Goal: Task Accomplishment & Management: Manage account settings

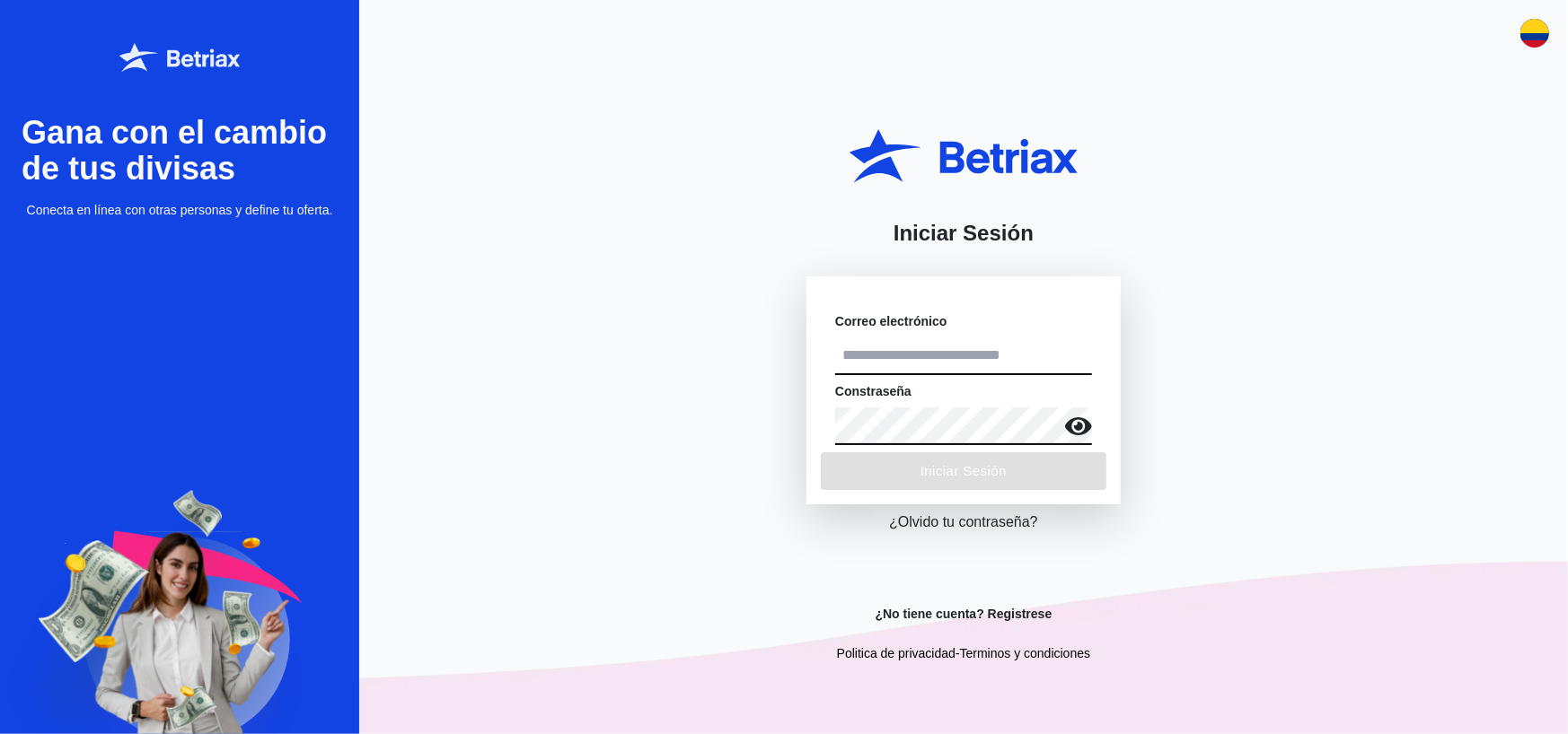
click at [894, 362] on input "text" at bounding box center [964, 356] width 257 height 37
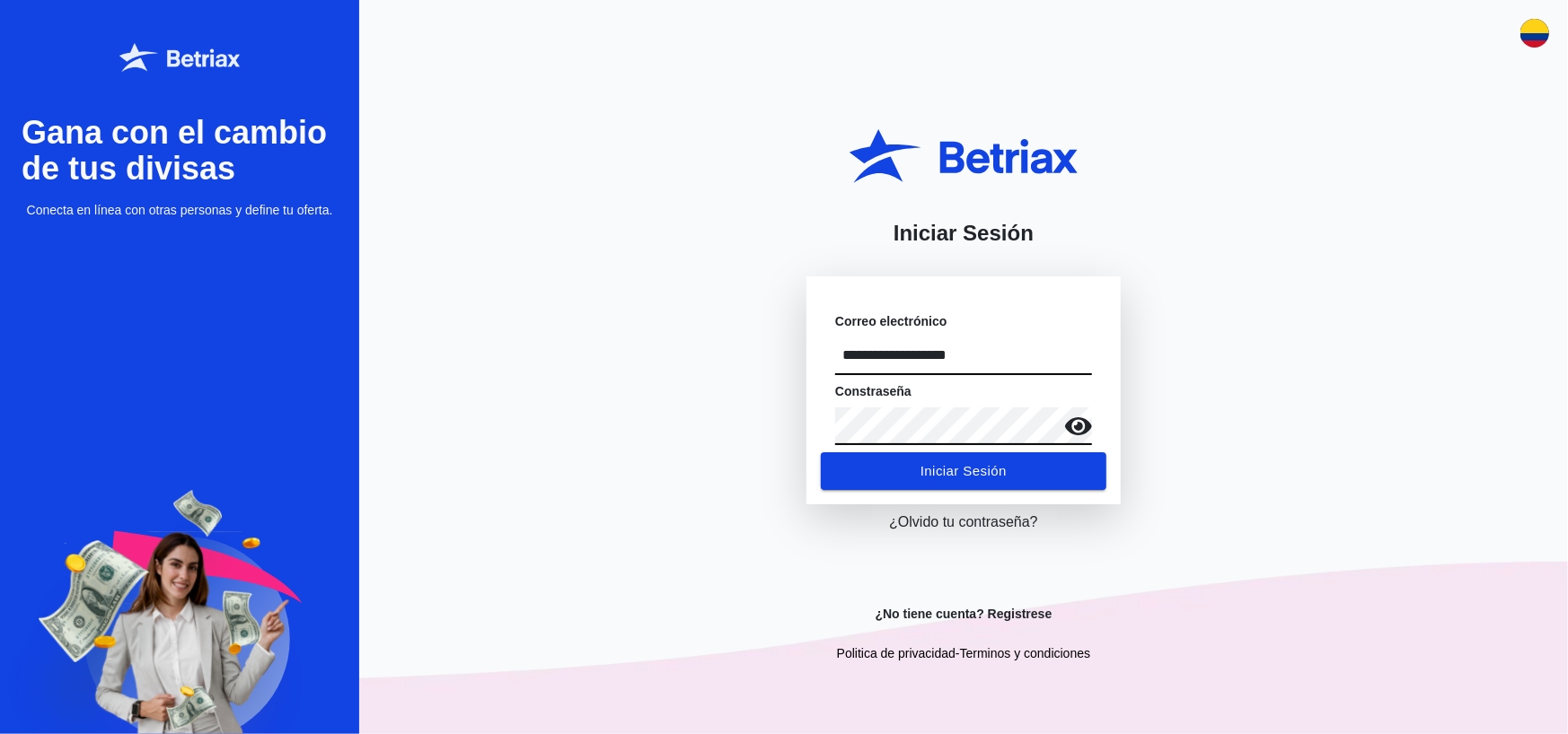
type input "**********"
click at [1077, 423] on icon at bounding box center [1079, 426] width 27 height 27
click at [946, 464] on span "Iniciar Sesión" at bounding box center [963, 472] width 87 height 24
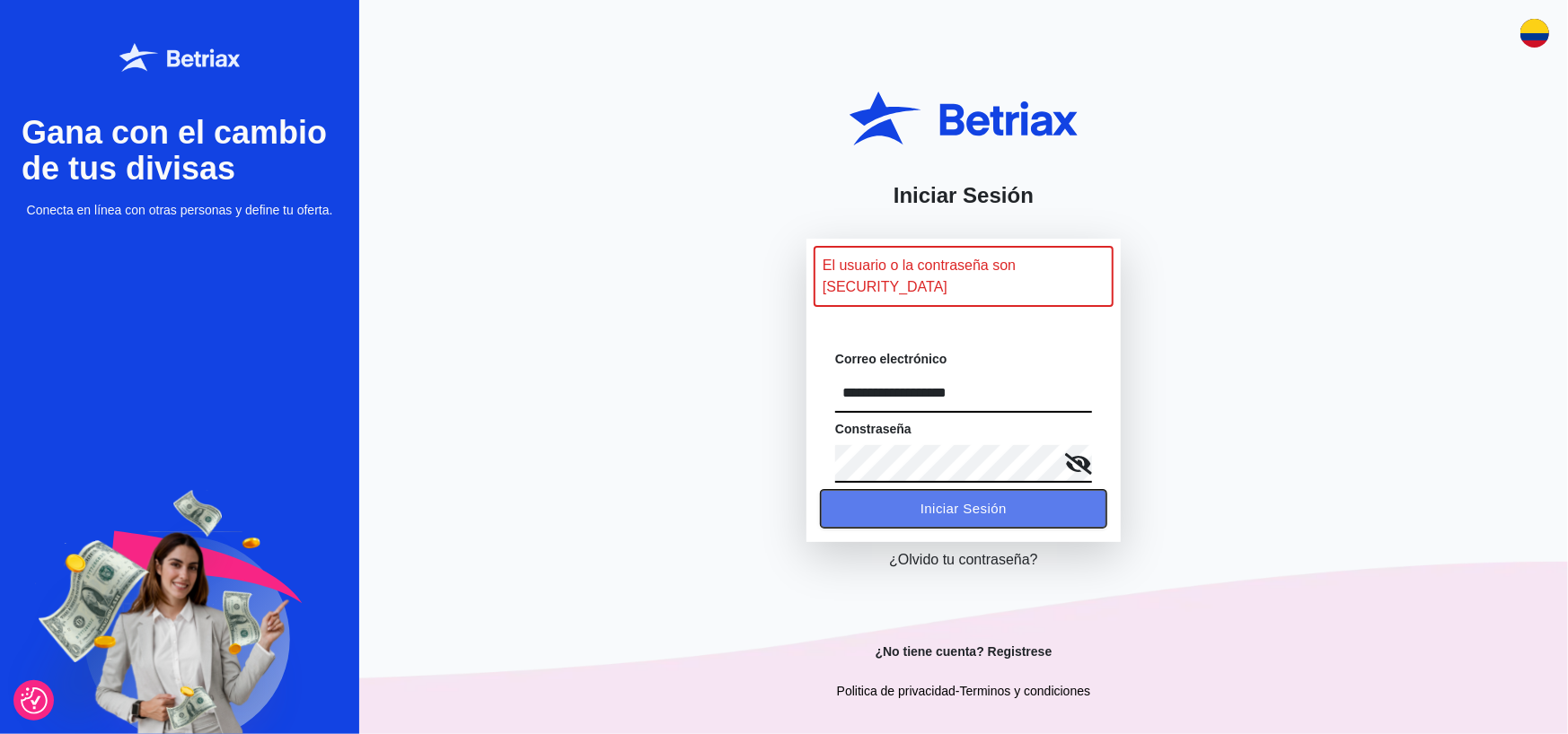
click at [949, 497] on span "Iniciar Sesión" at bounding box center [963, 509] width 87 height 24
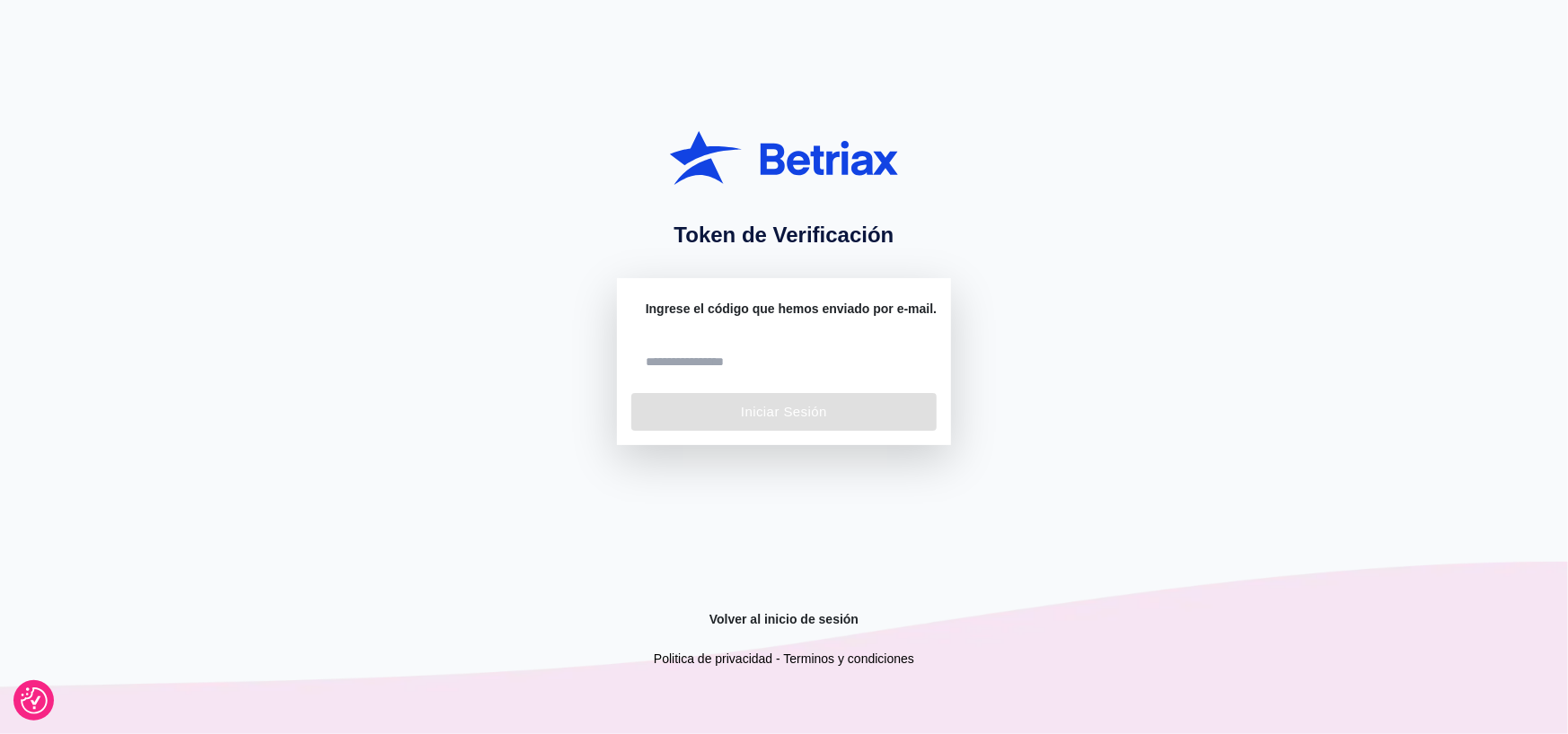
click at [767, 365] on input "number" at bounding box center [784, 362] width 275 height 32
click at [708, 362] on input "number" at bounding box center [784, 362] width 275 height 32
paste input "*****"
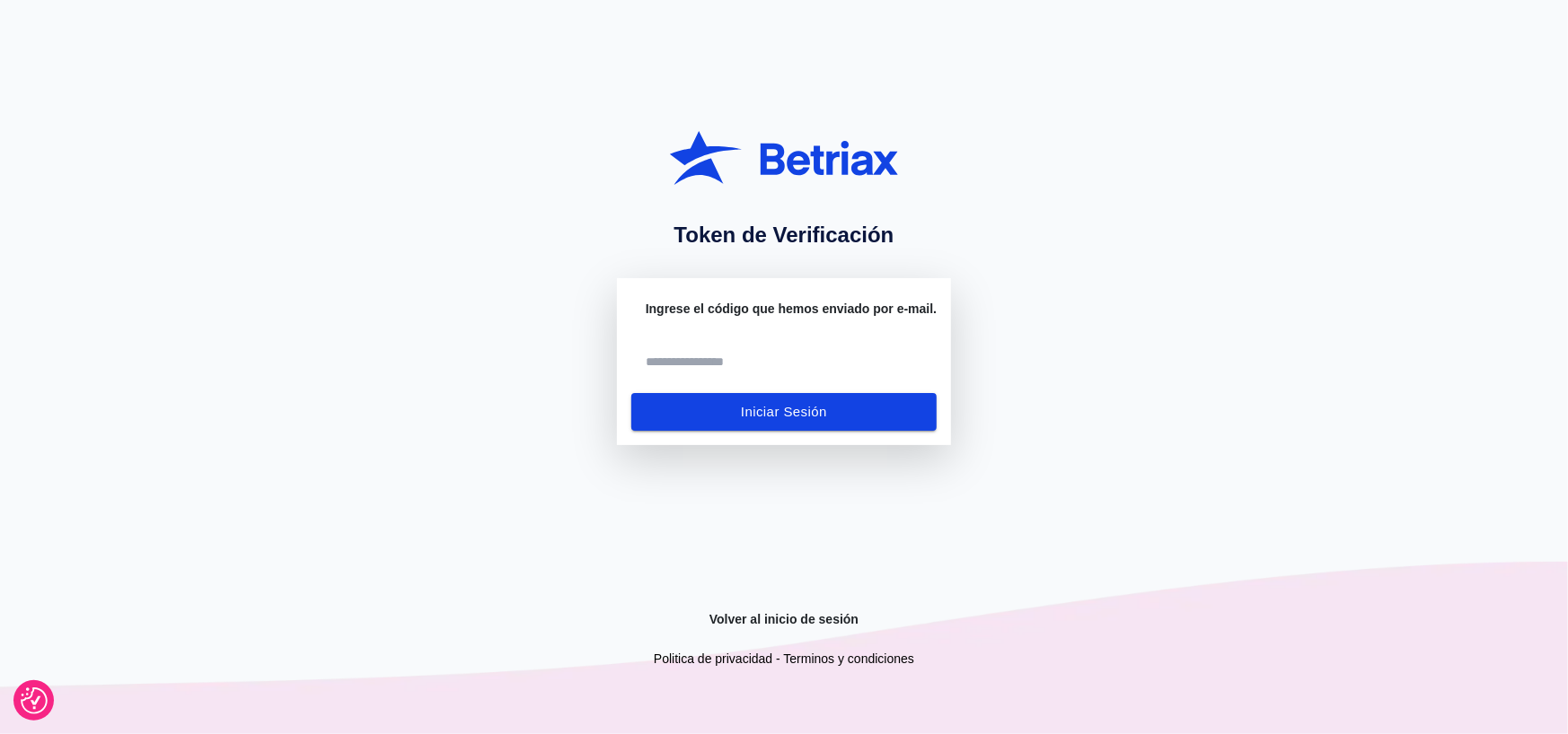
type input "*****"
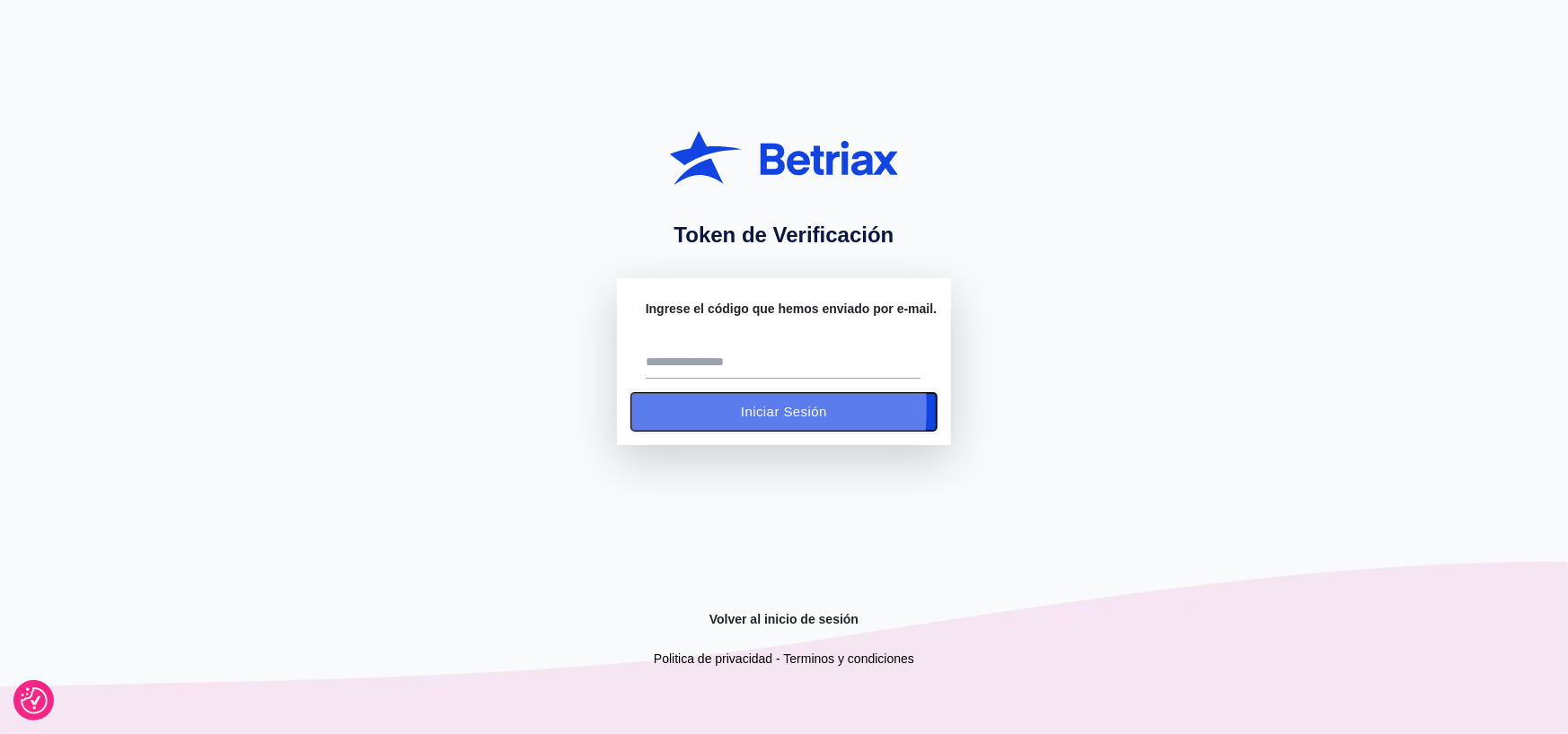
click at [694, 408] on button "Iniciar Sesión" at bounding box center [784, 412] width 305 height 37
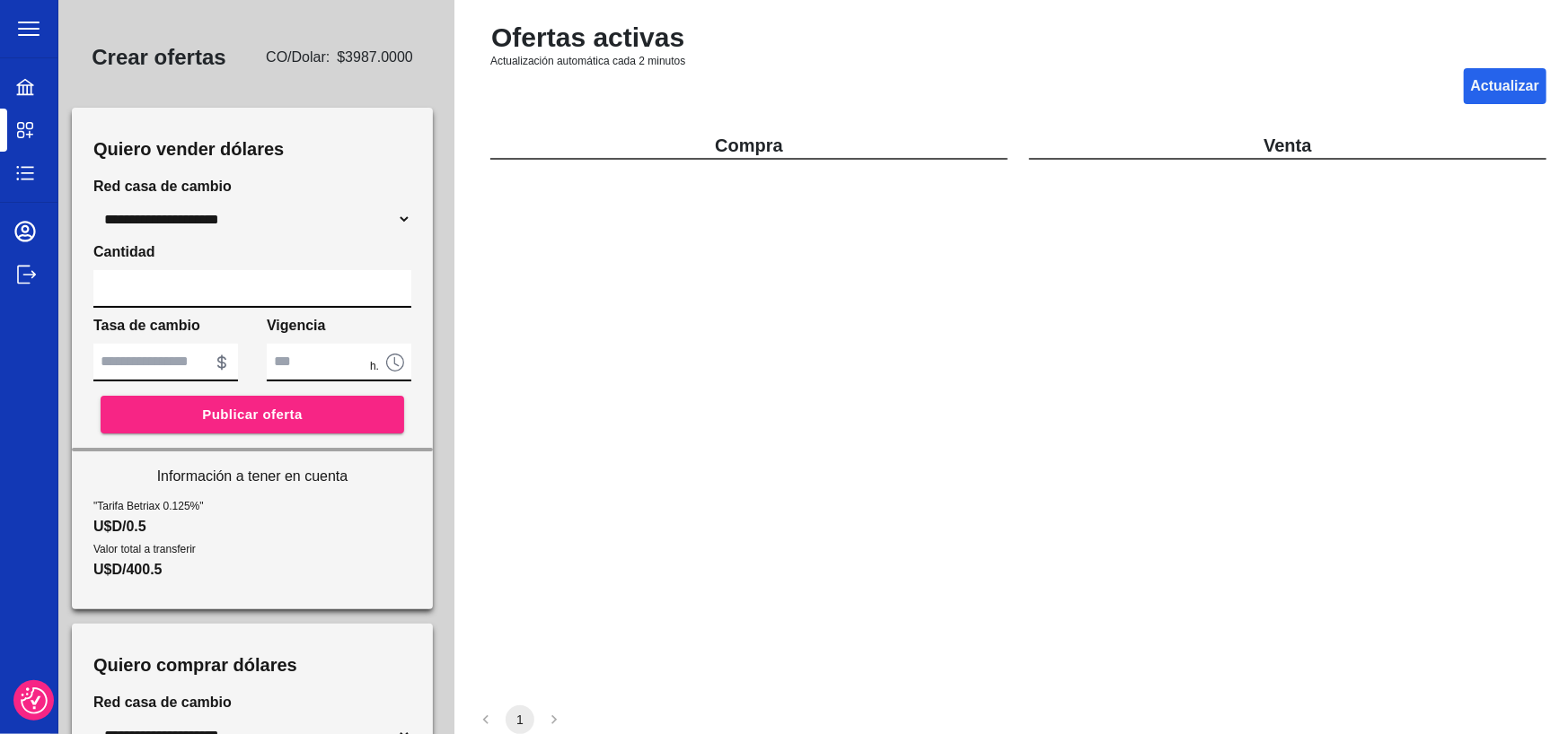
click at [179, 291] on input "***" at bounding box center [252, 289] width 318 height 37
type input "****"
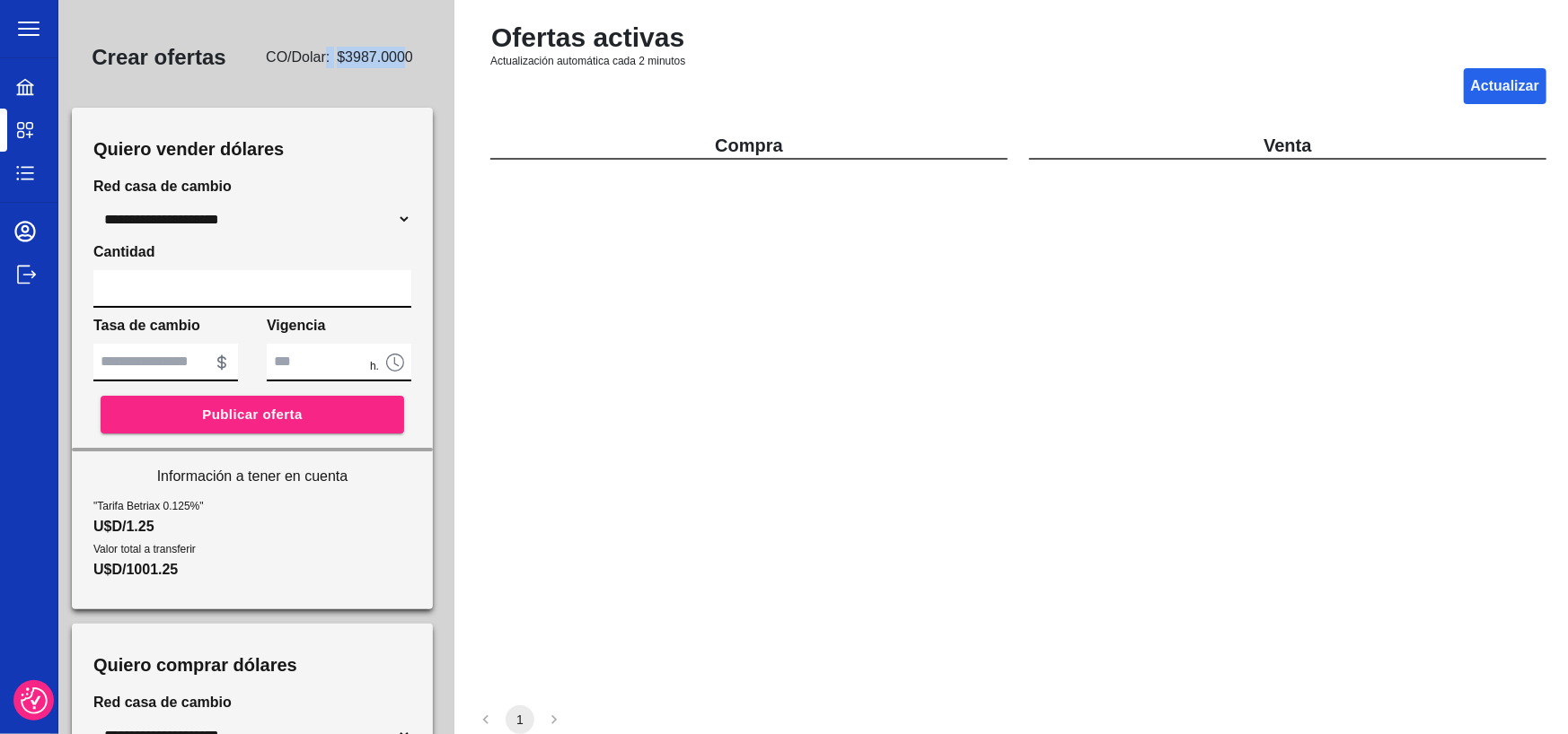
drag, startPoint x: 314, startPoint y: 62, endPoint x: 396, endPoint y: 58, distance: 82.1
click at [396, 58] on span "CO /Dolar: $ 3987.0000" at bounding box center [340, 57] width 148 height 22
click at [167, 367] on input "*" at bounding box center [166, 362] width 145 height 37
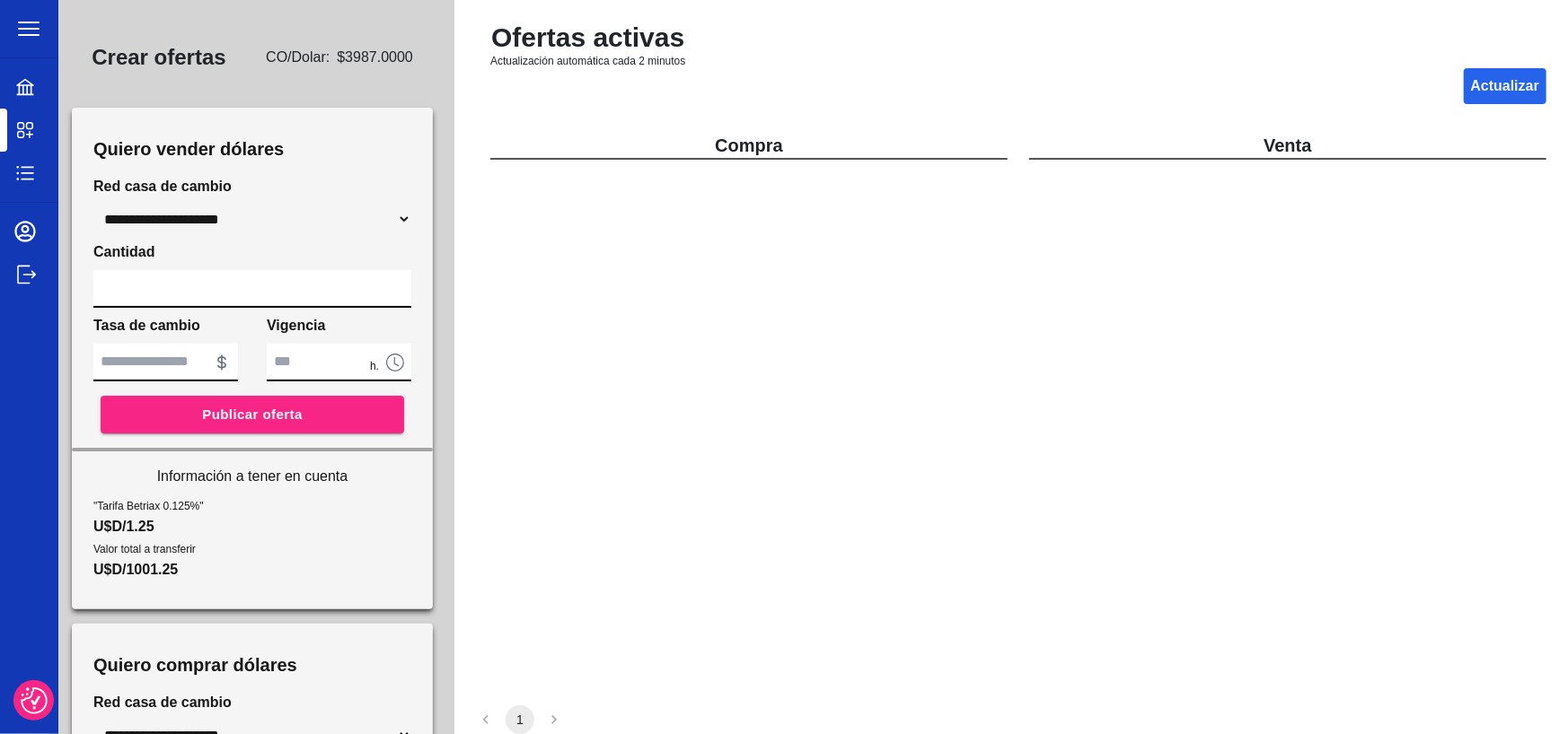
click at [167, 367] on input "*" at bounding box center [166, 362] width 145 height 37
click at [140, 368] on input "*" at bounding box center [166, 362] width 145 height 37
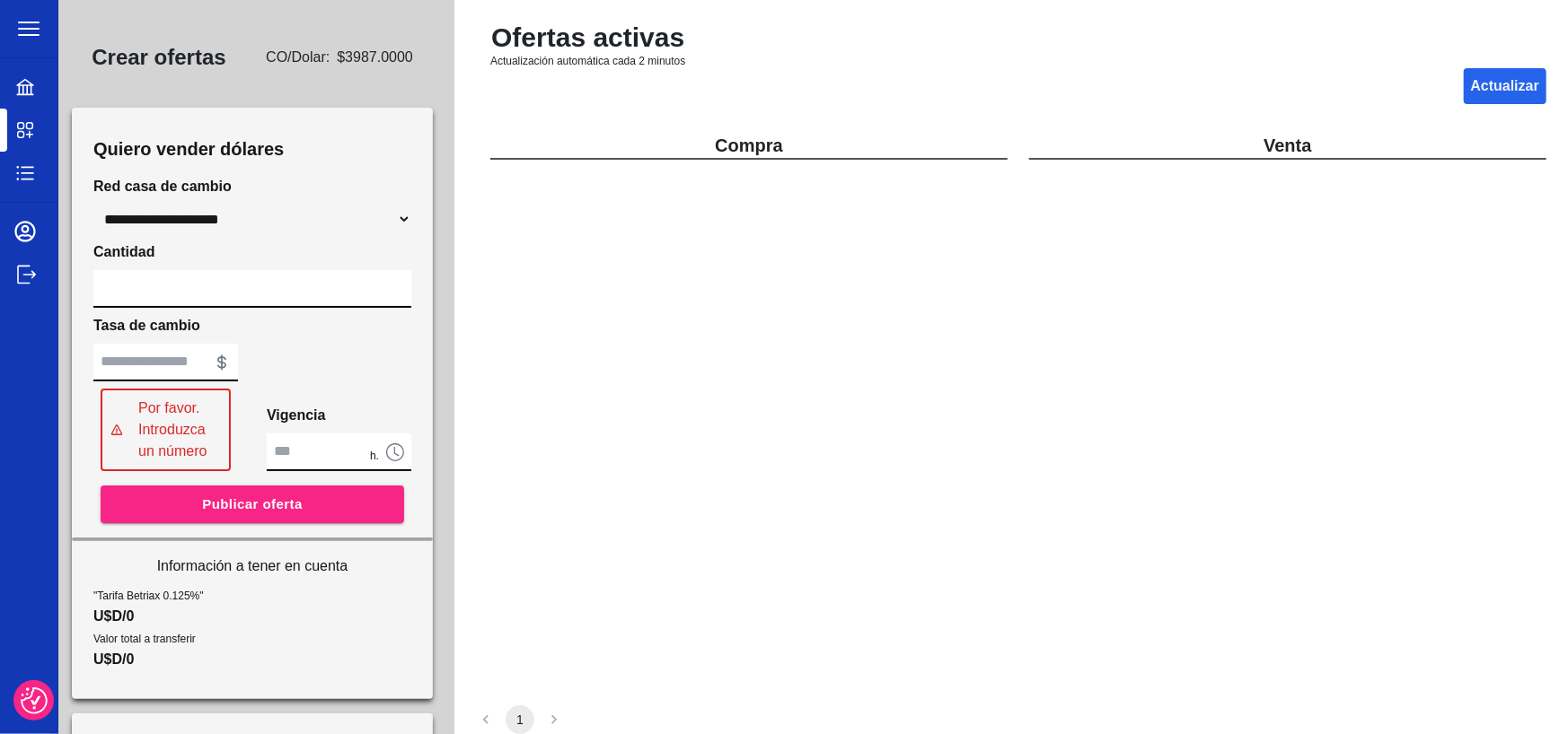
click at [352, 65] on span "$ 3987.0000" at bounding box center [375, 57] width 77 height 22
click at [156, 362] on input "number" at bounding box center [166, 362] width 145 height 37
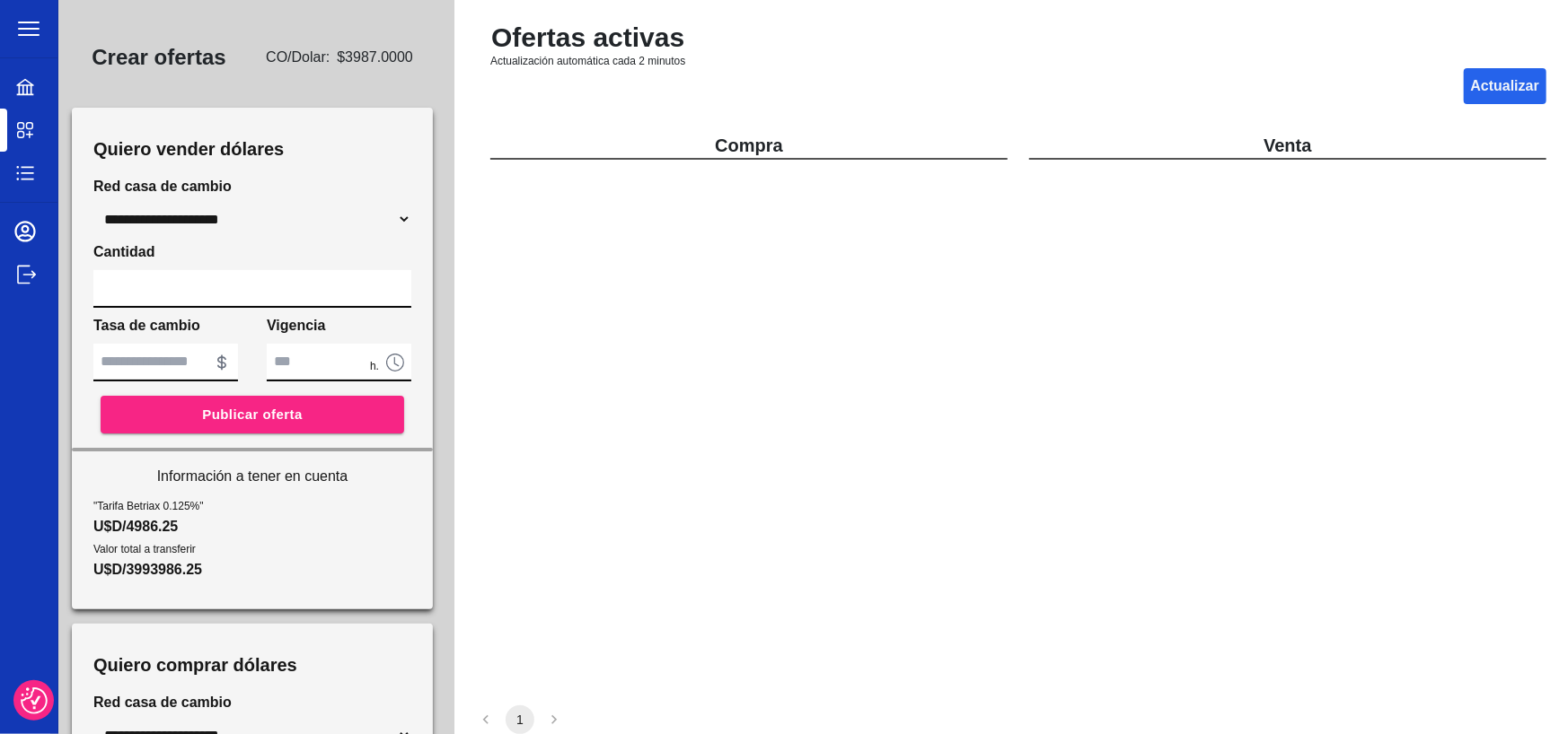
type input "****"
click at [268, 409] on span "Publicar oferta" at bounding box center [251, 415] width 99 height 24
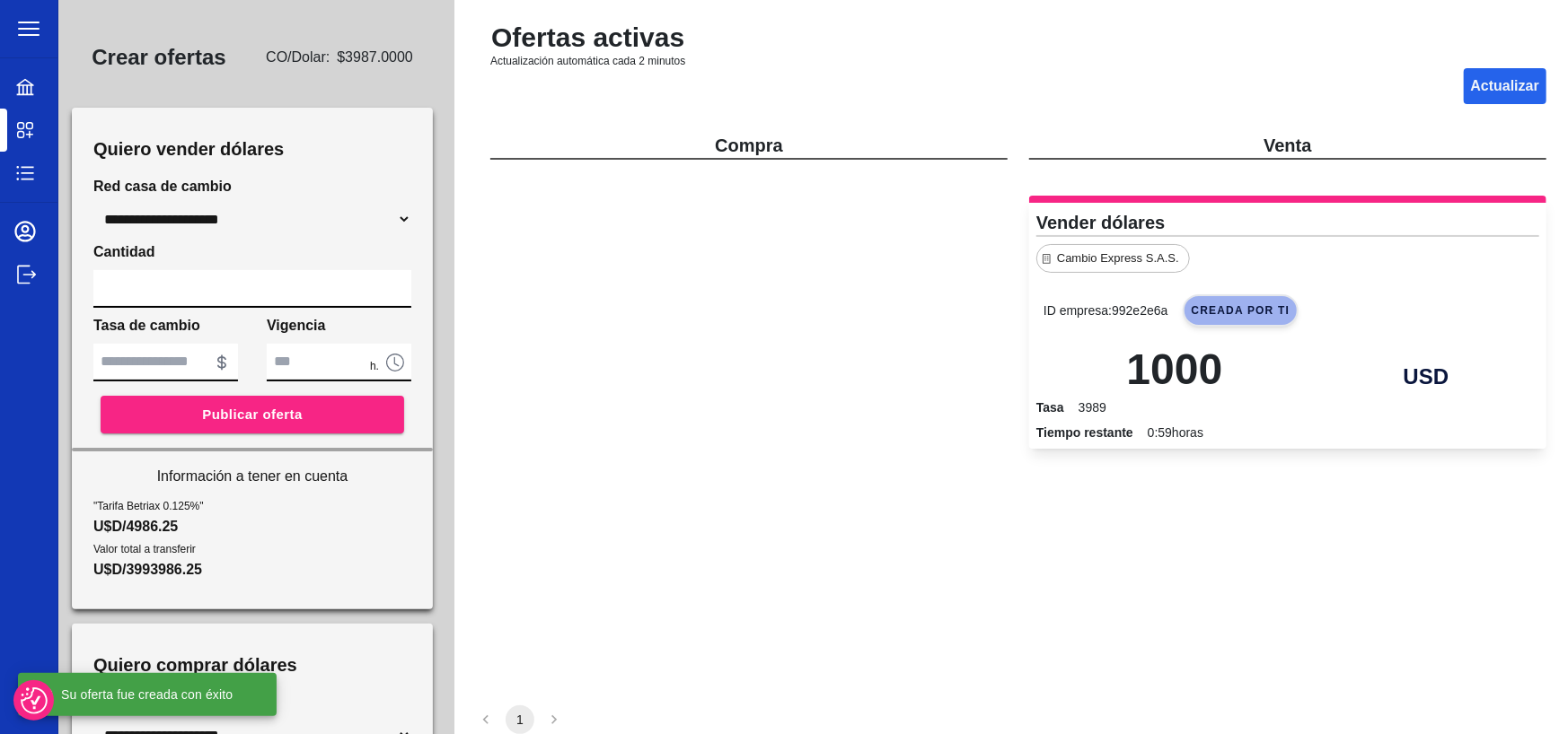
click at [1227, 320] on span "Creada por ti" at bounding box center [1241, 310] width 117 height 32
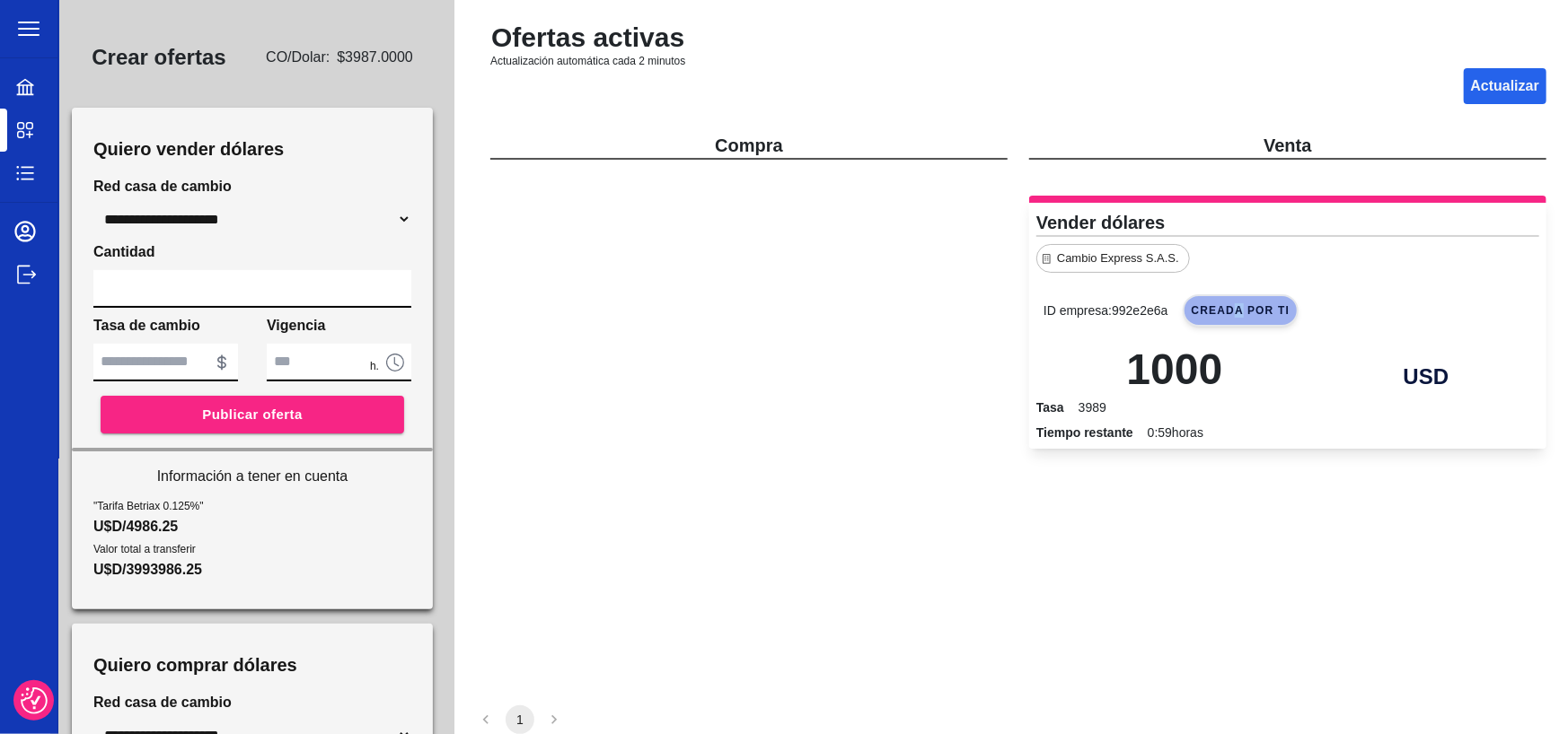
click at [1225, 319] on span "Creada por ti" at bounding box center [1241, 310] width 117 height 32
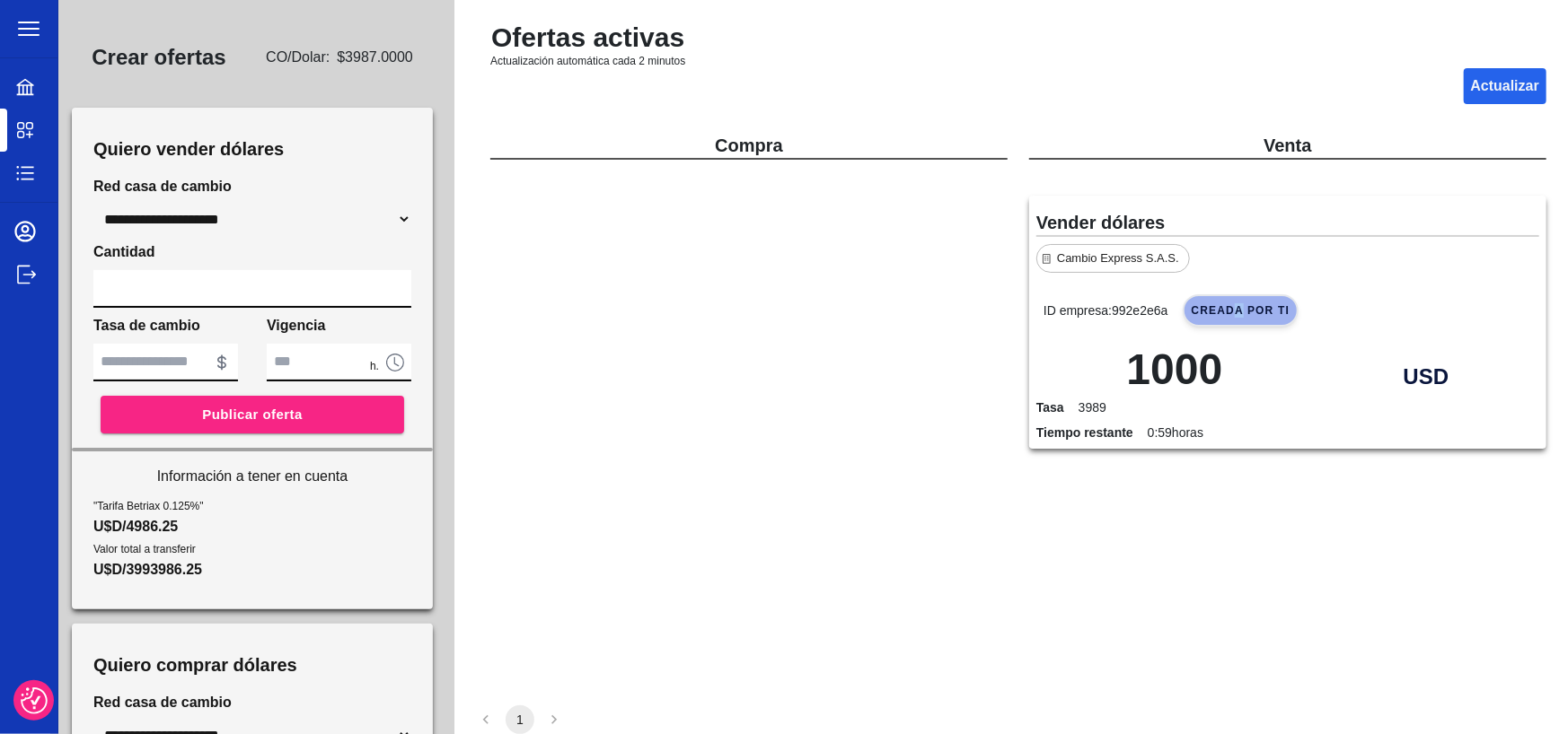
click at [26, 160] on div "Mis movimientos" at bounding box center [28, 173] width 57 height 43
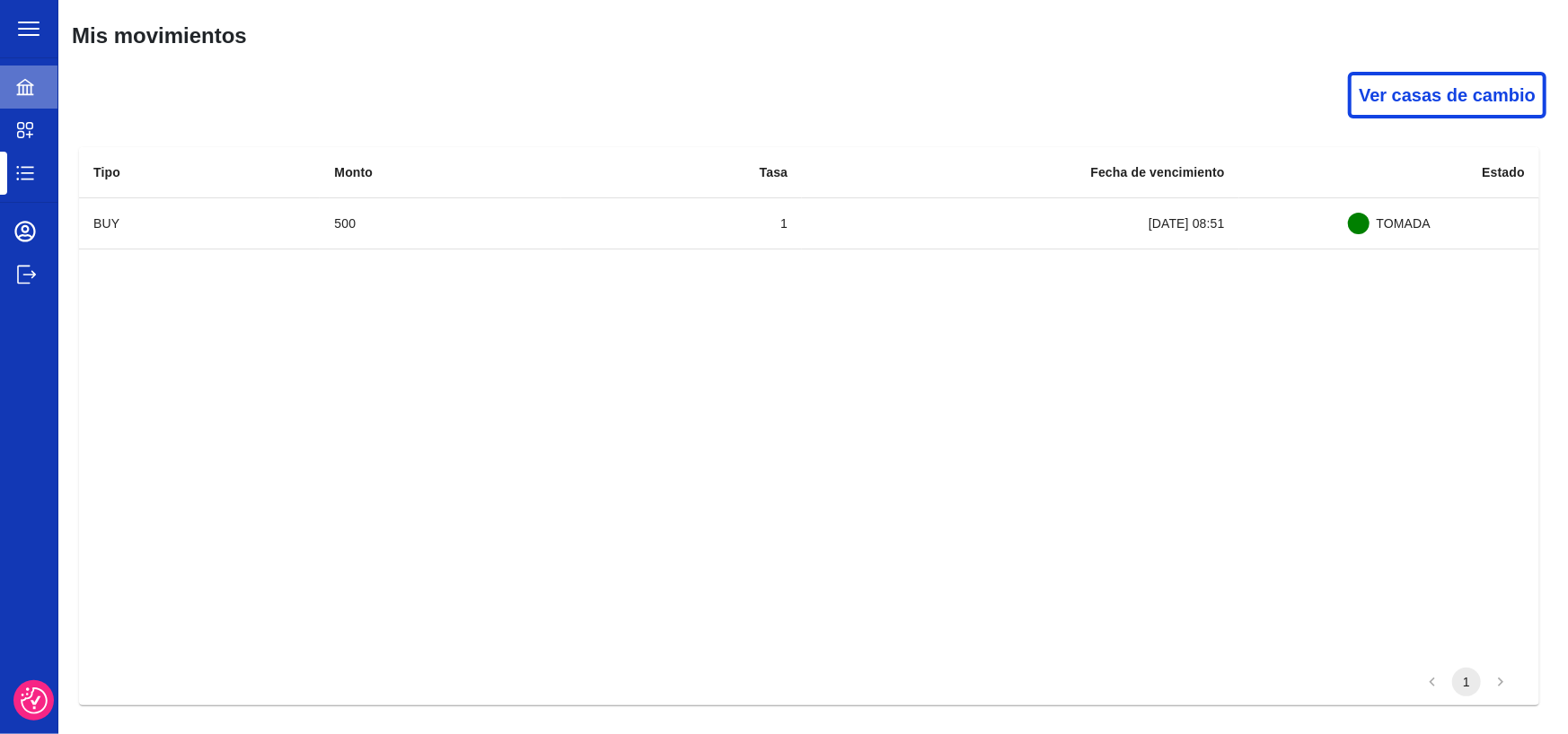
click at [26, 89] on icon at bounding box center [26, 87] width 22 height 22
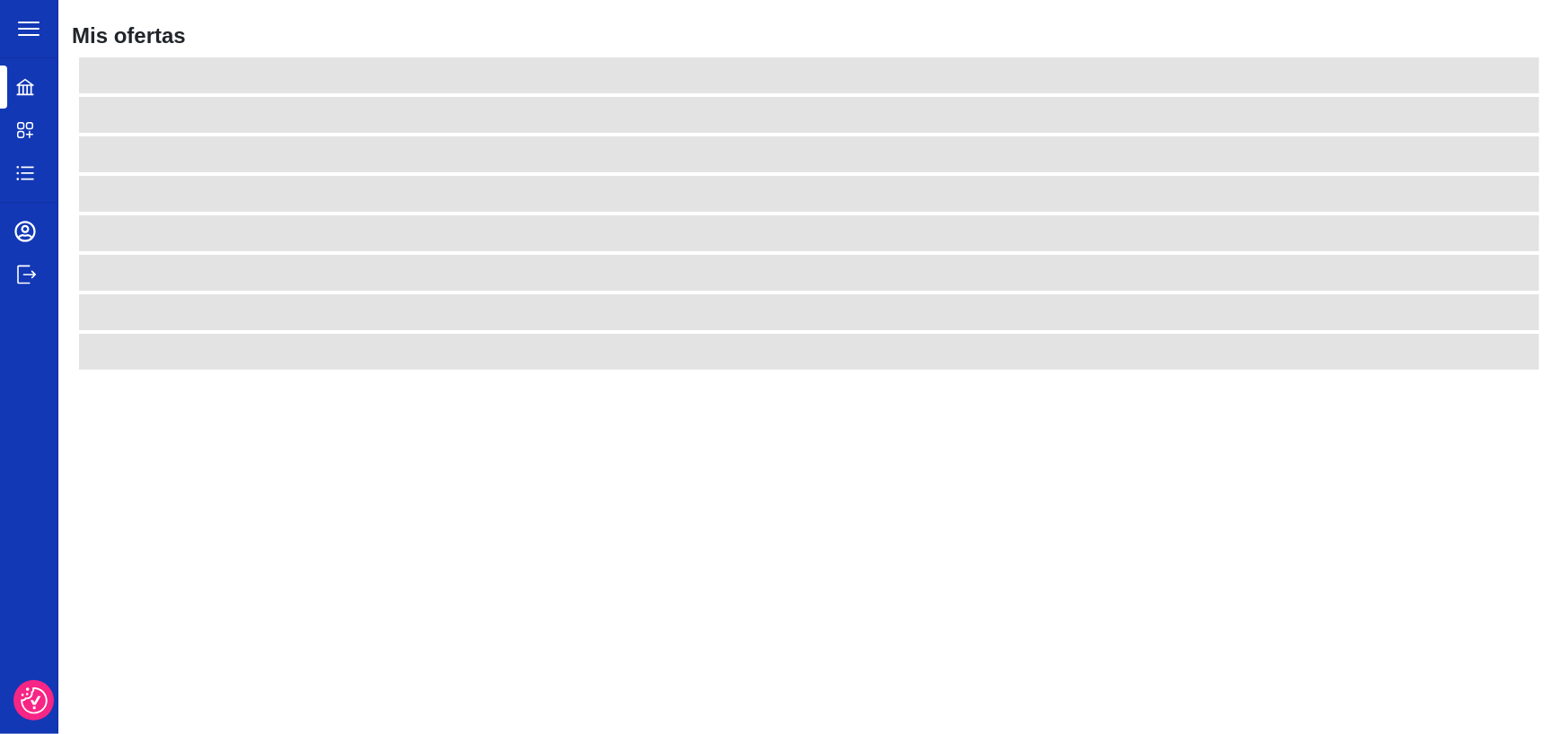
click at [26, 133] on icon at bounding box center [26, 130] width 22 height 22
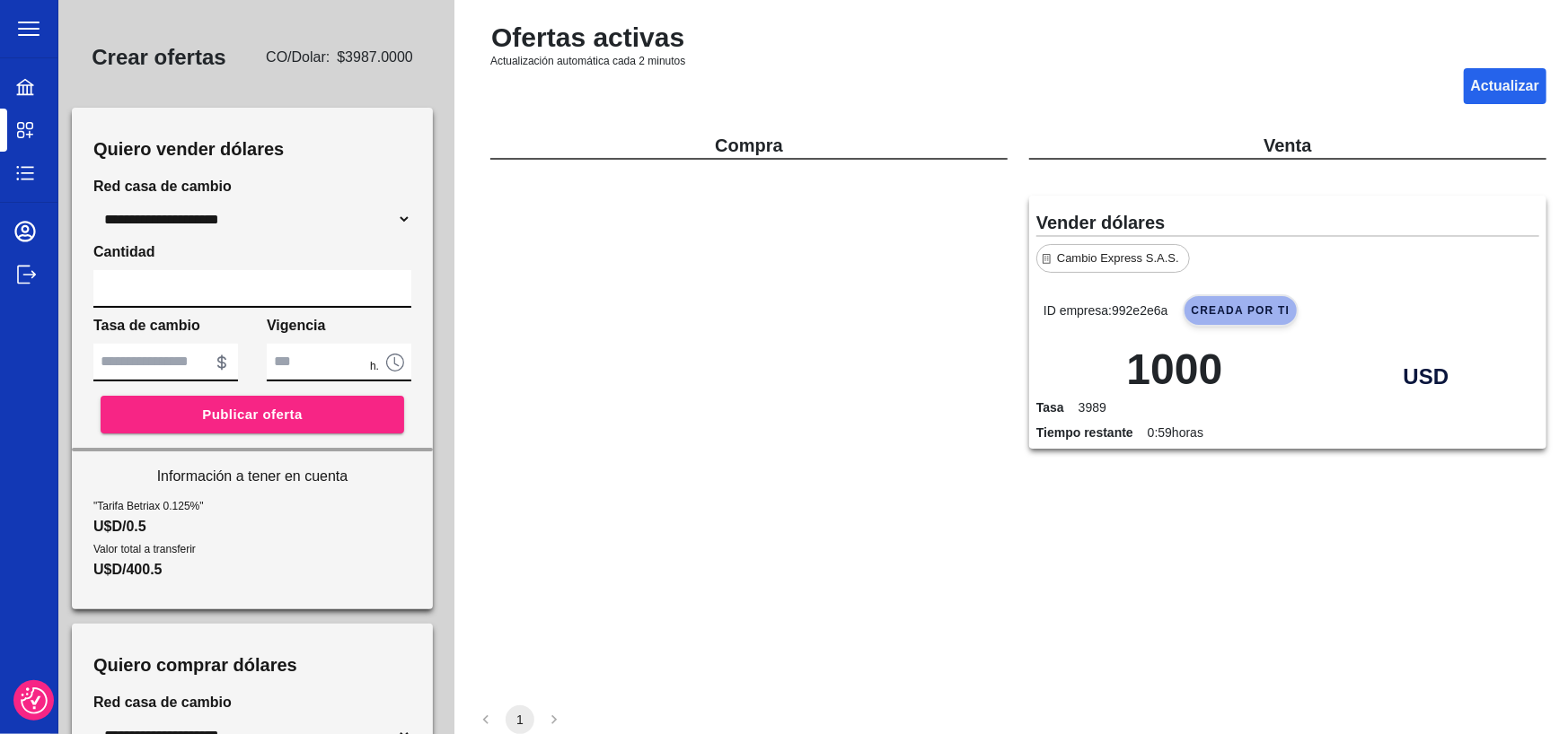
click at [31, 178] on icon at bounding box center [26, 173] width 22 height 22
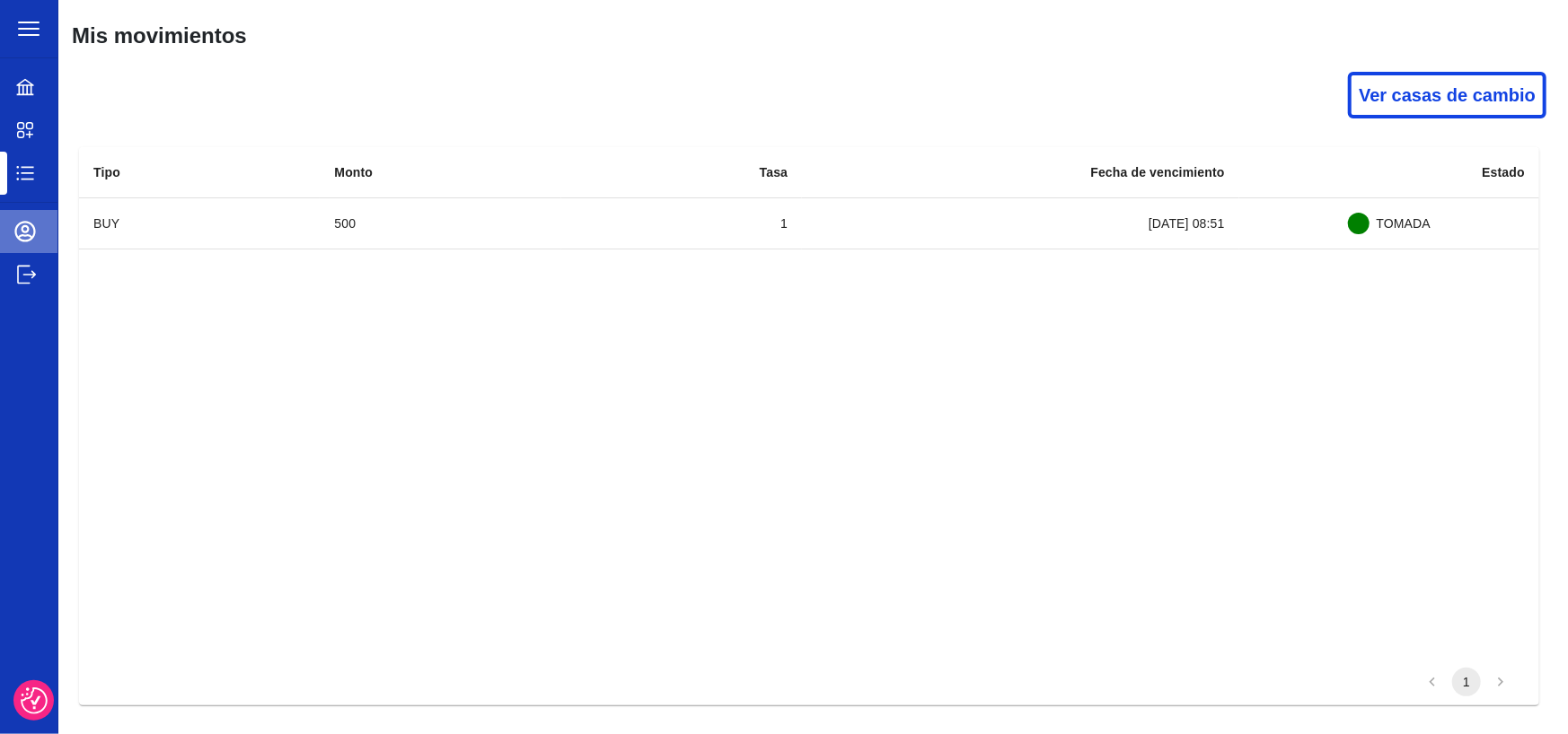
click at [26, 233] on icon at bounding box center [26, 231] width 22 height 22
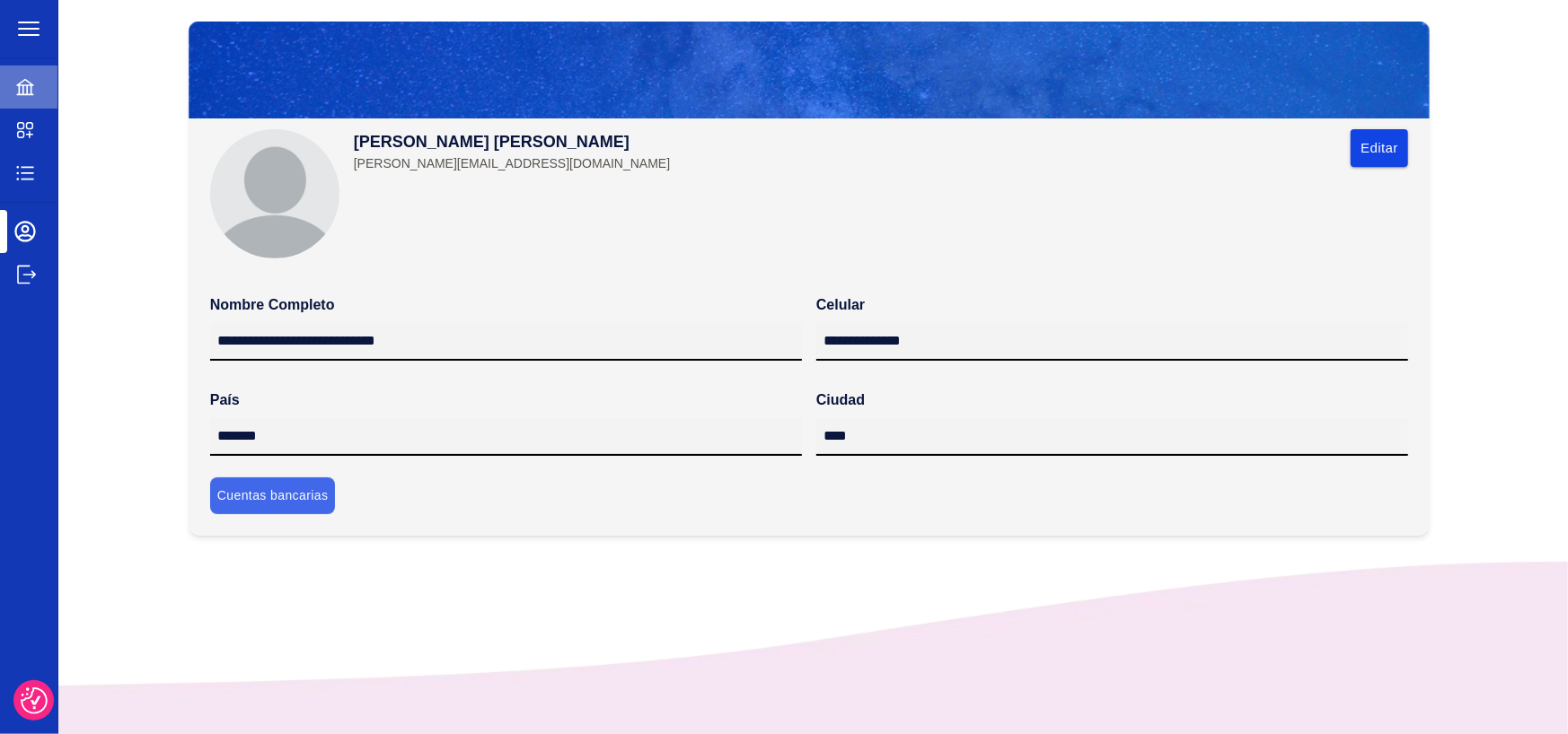
click at [46, 91] on div at bounding box center [39, 87] width 50 height 22
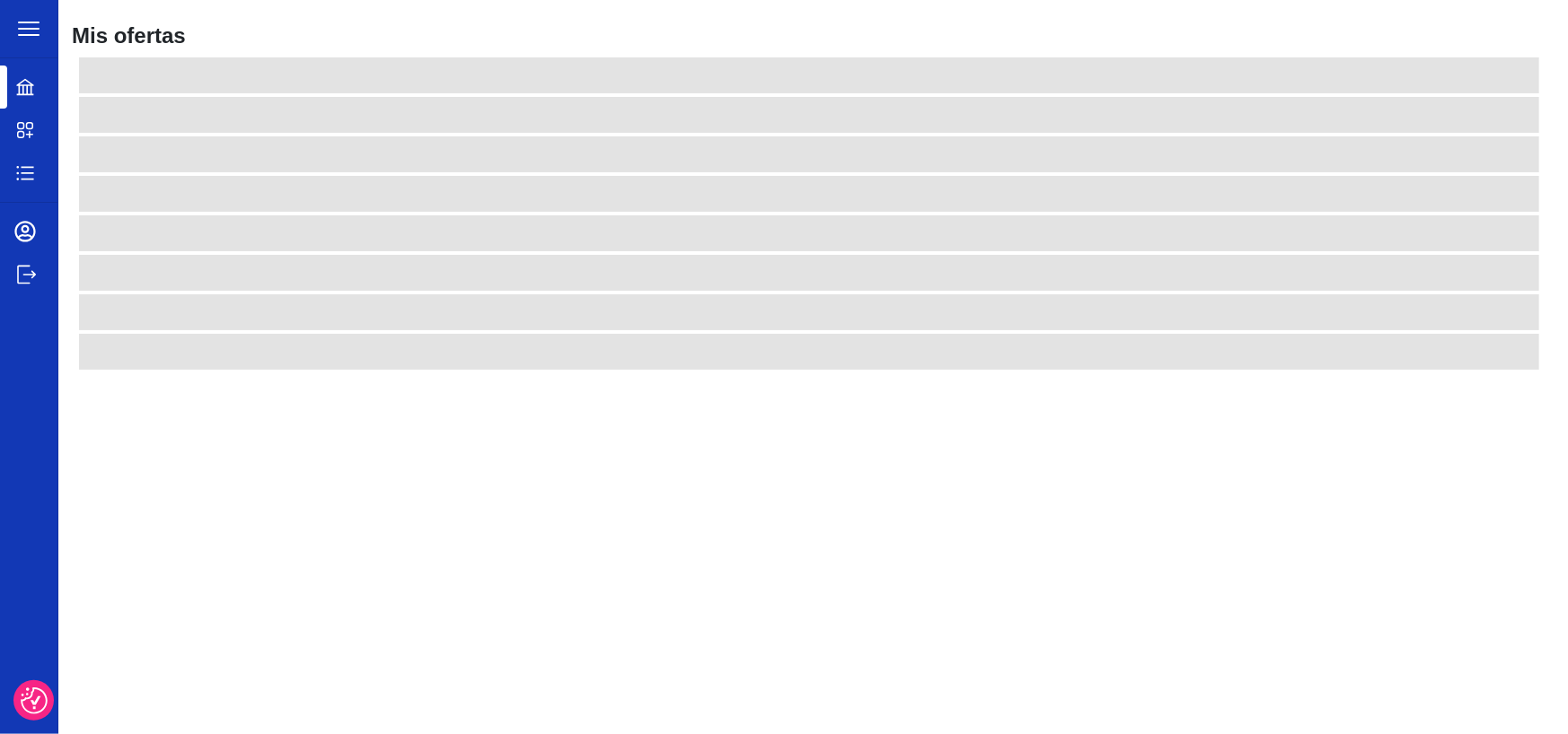
click at [33, 116] on div "Mercado" at bounding box center [28, 129] width 57 height 43
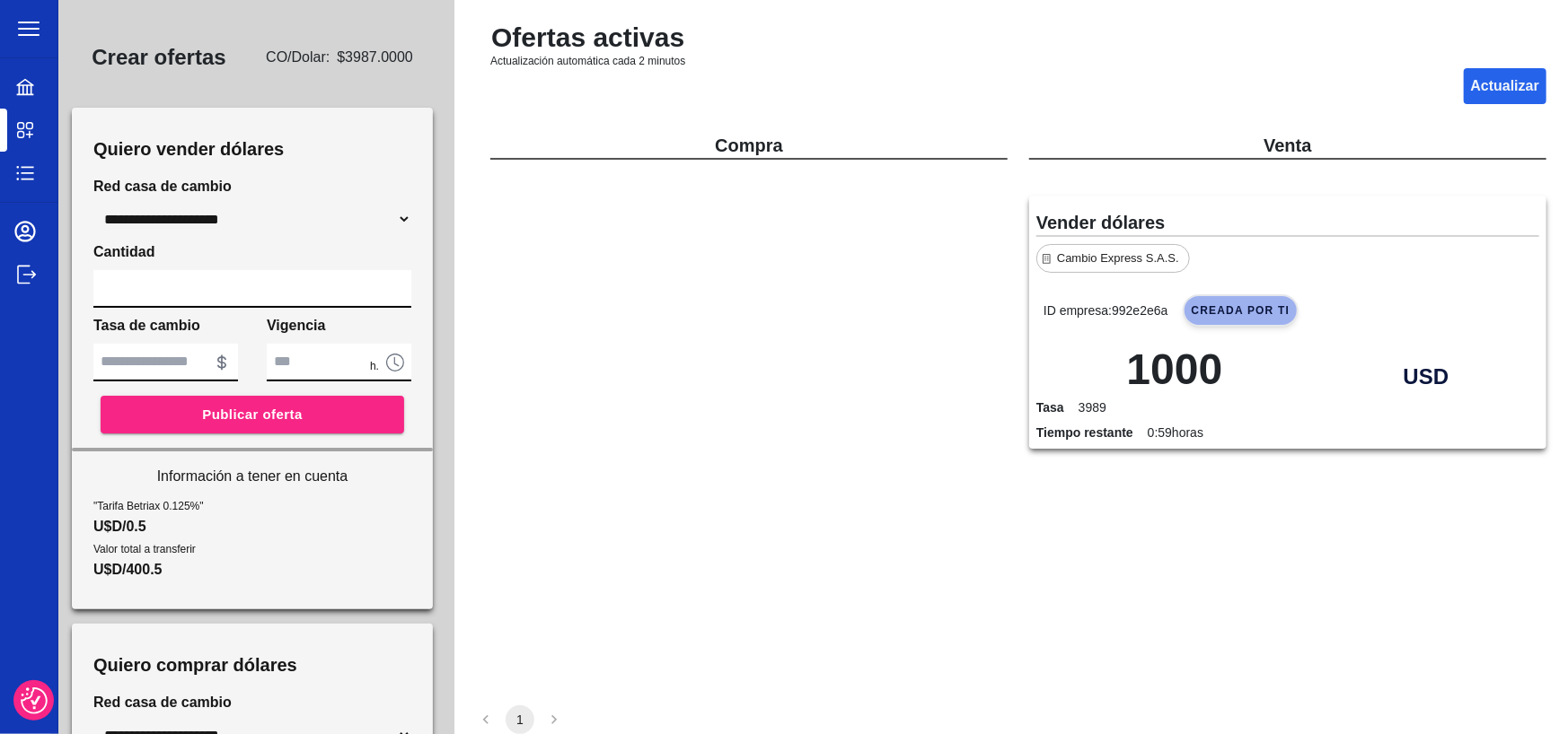
click at [15, 87] on icon at bounding box center [26, 87] width 22 height 22
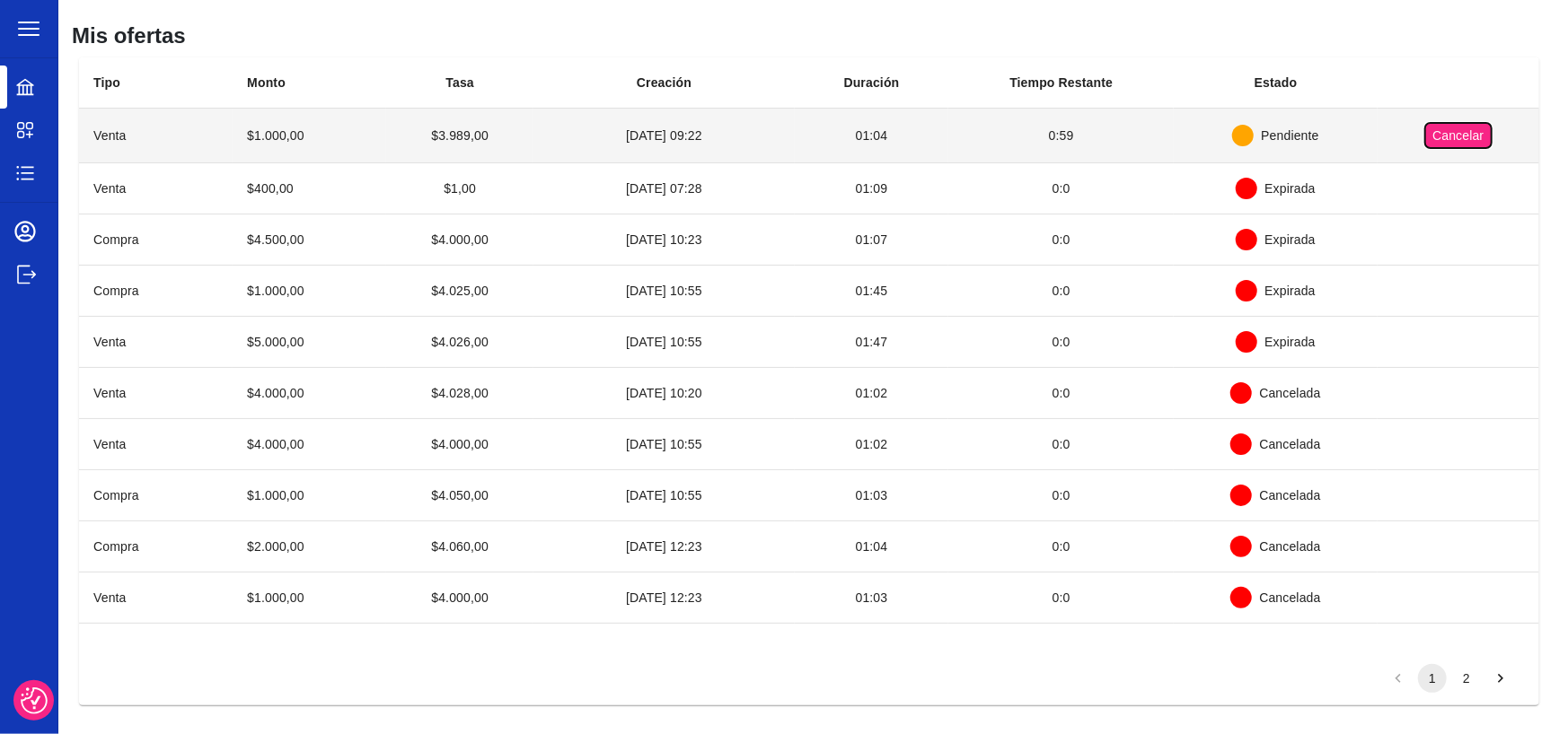
click at [1456, 138] on button "Cancelar" at bounding box center [1458, 136] width 66 height 25
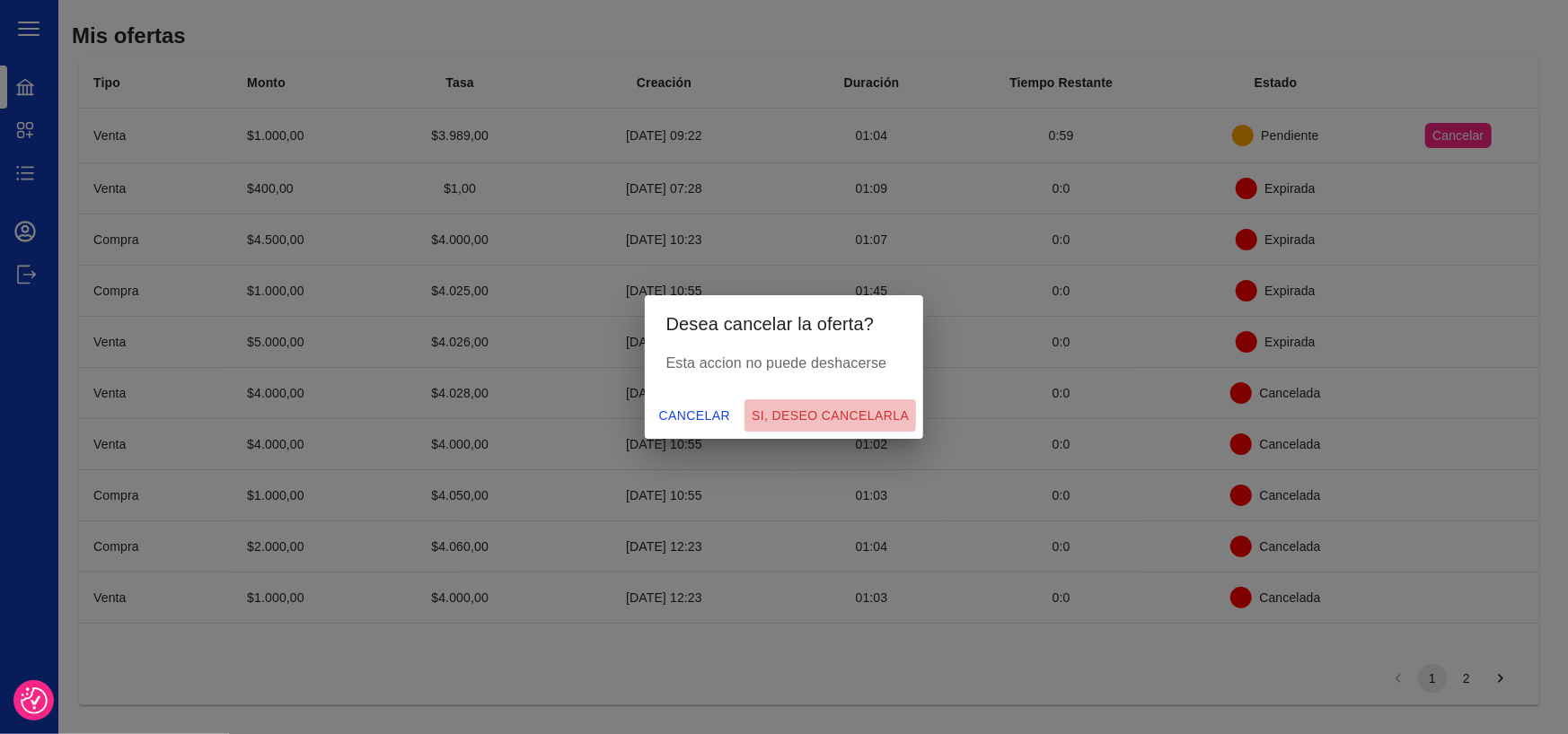
click at [853, 416] on button "Si, deseo cancelarla" at bounding box center [830, 416] width 171 height 33
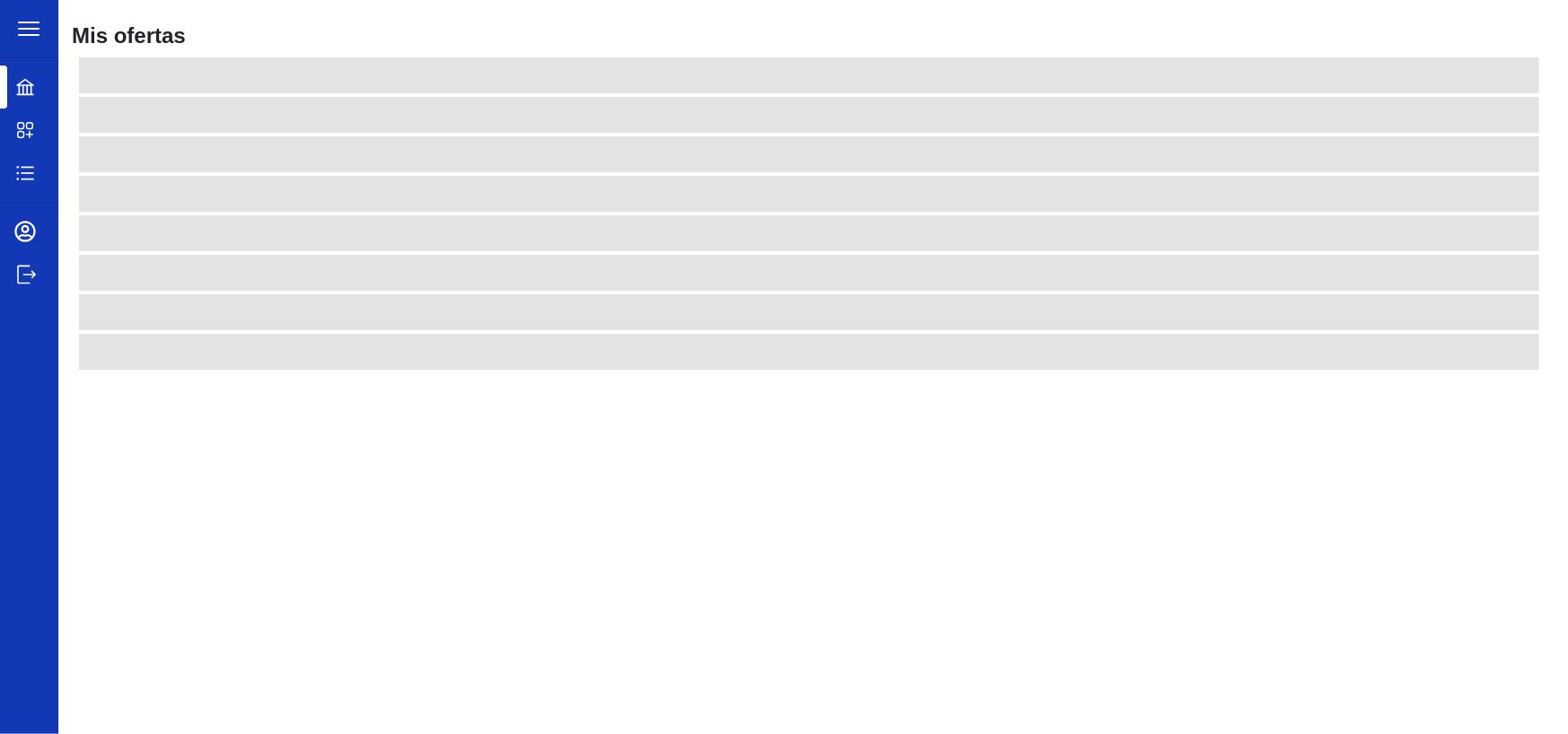
click at [22, 125] on icon at bounding box center [26, 130] width 22 height 22
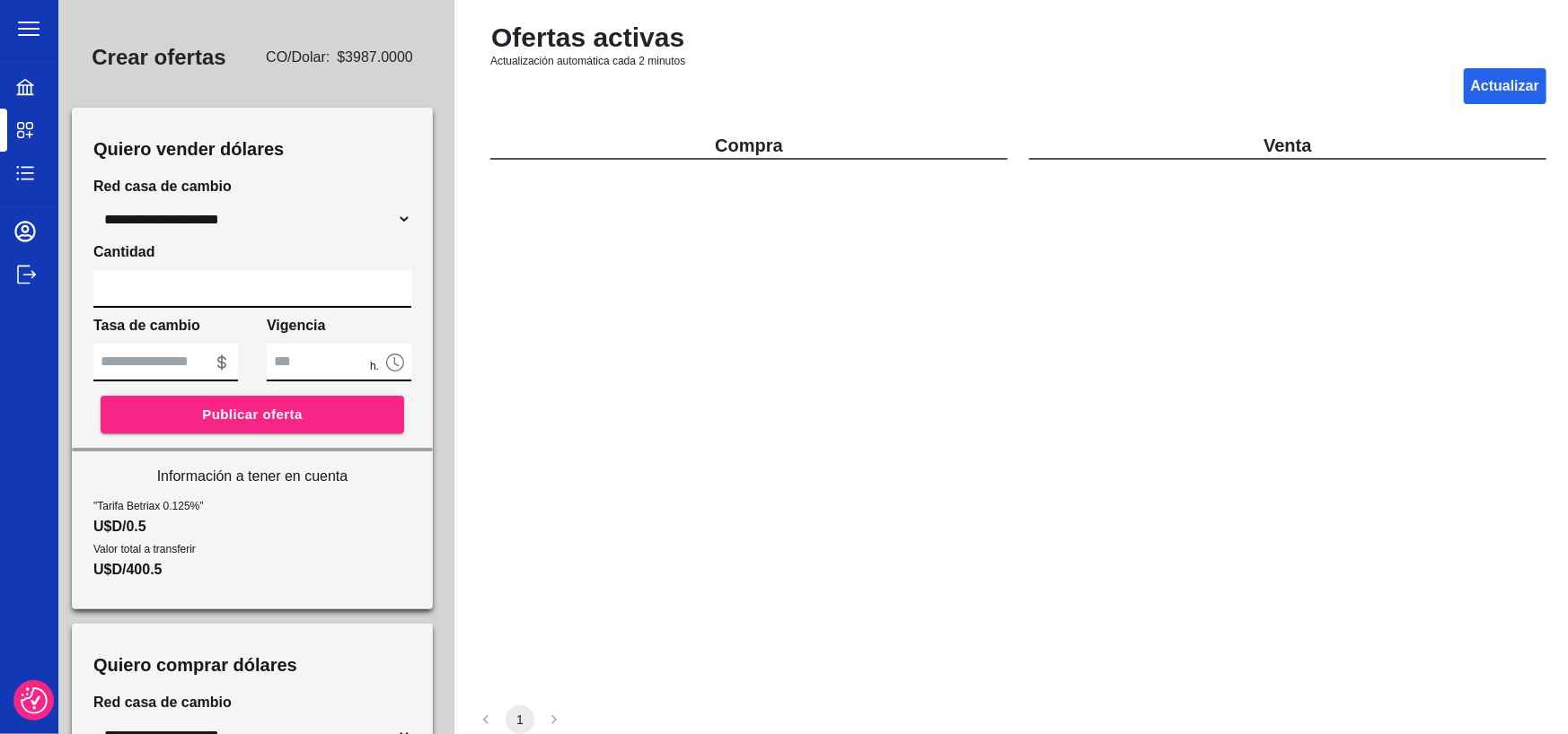
click at [26, 222] on icon at bounding box center [26, 231] width 22 height 22
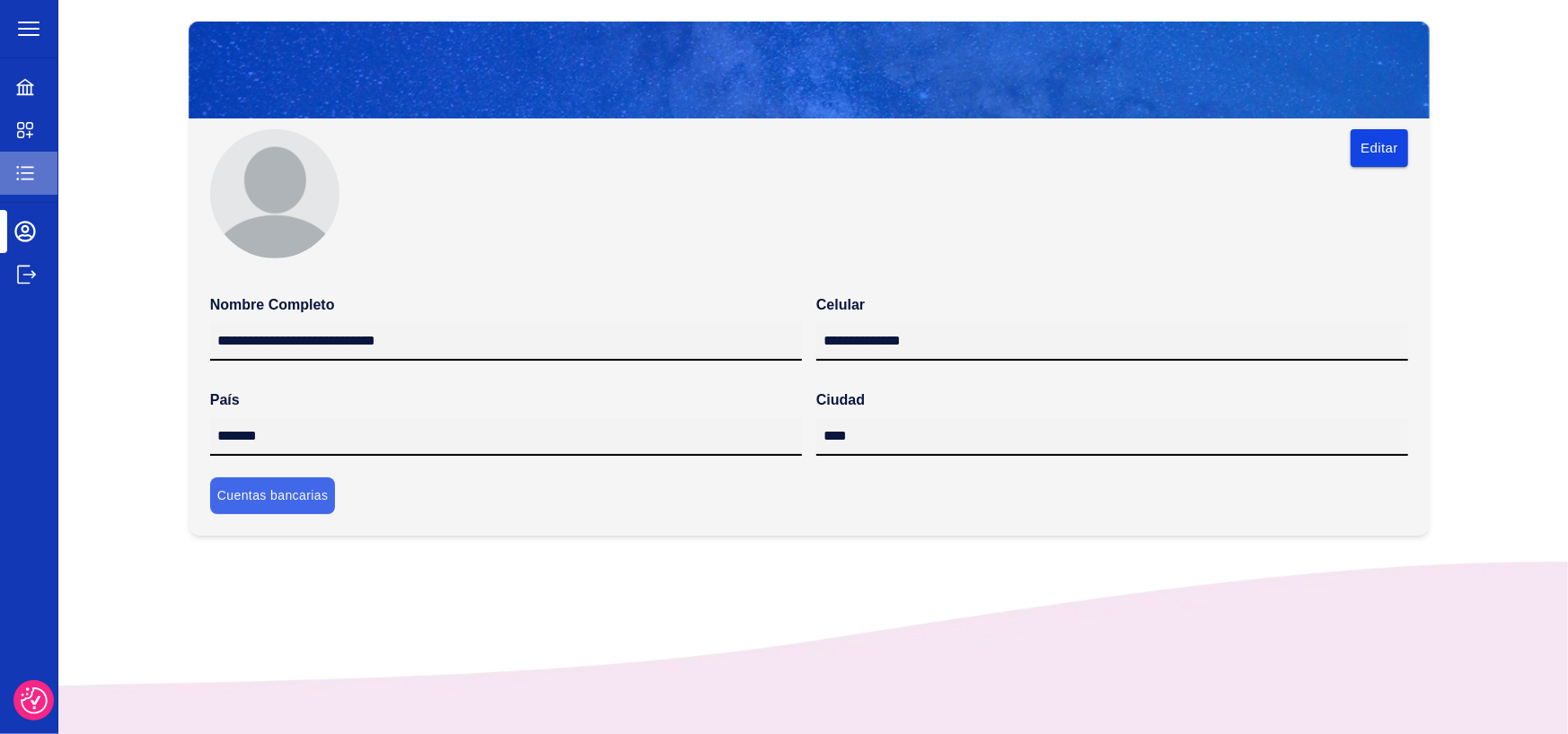
click at [31, 172] on icon at bounding box center [25, 173] width 17 height 15
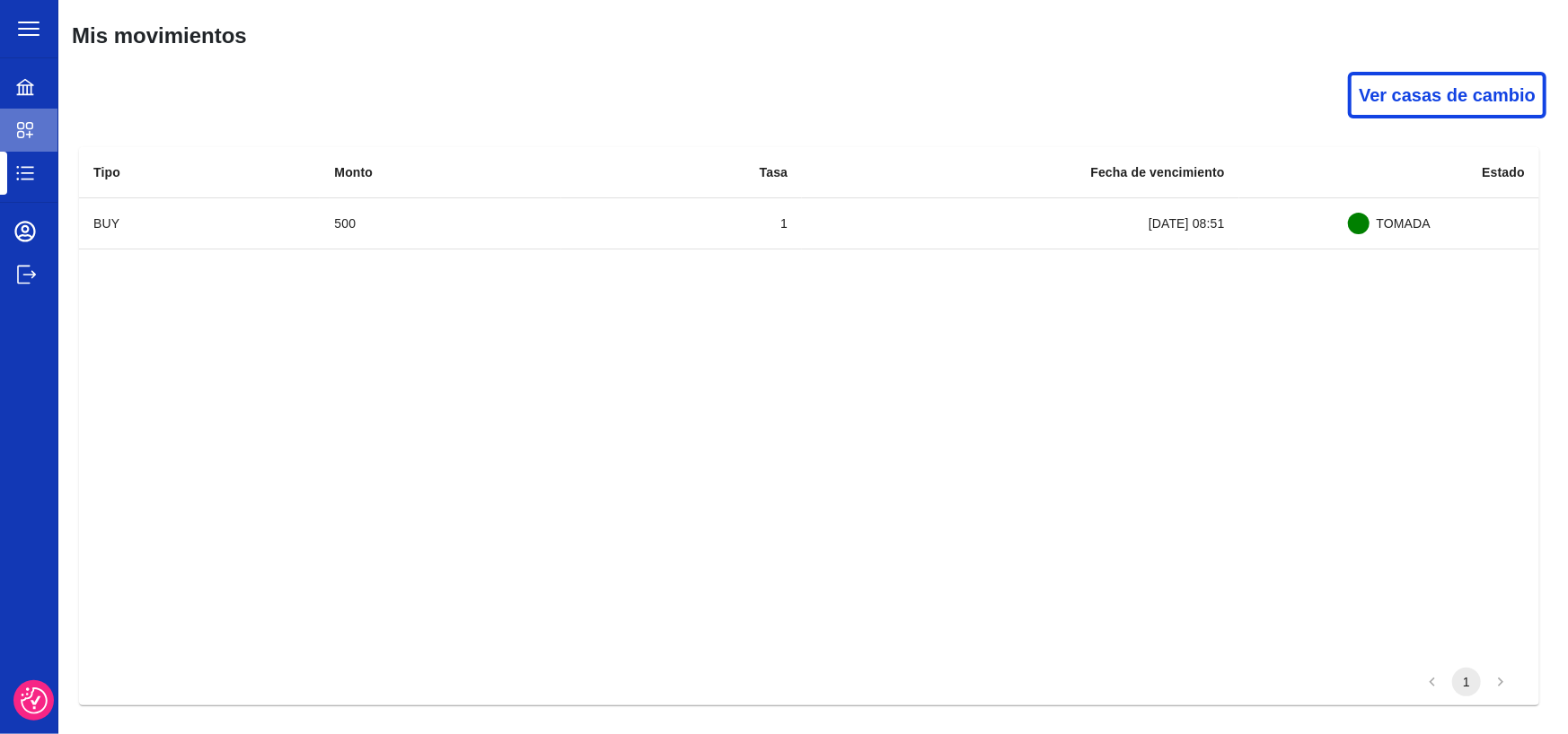
click at [26, 125] on icon at bounding box center [26, 130] width 15 height 15
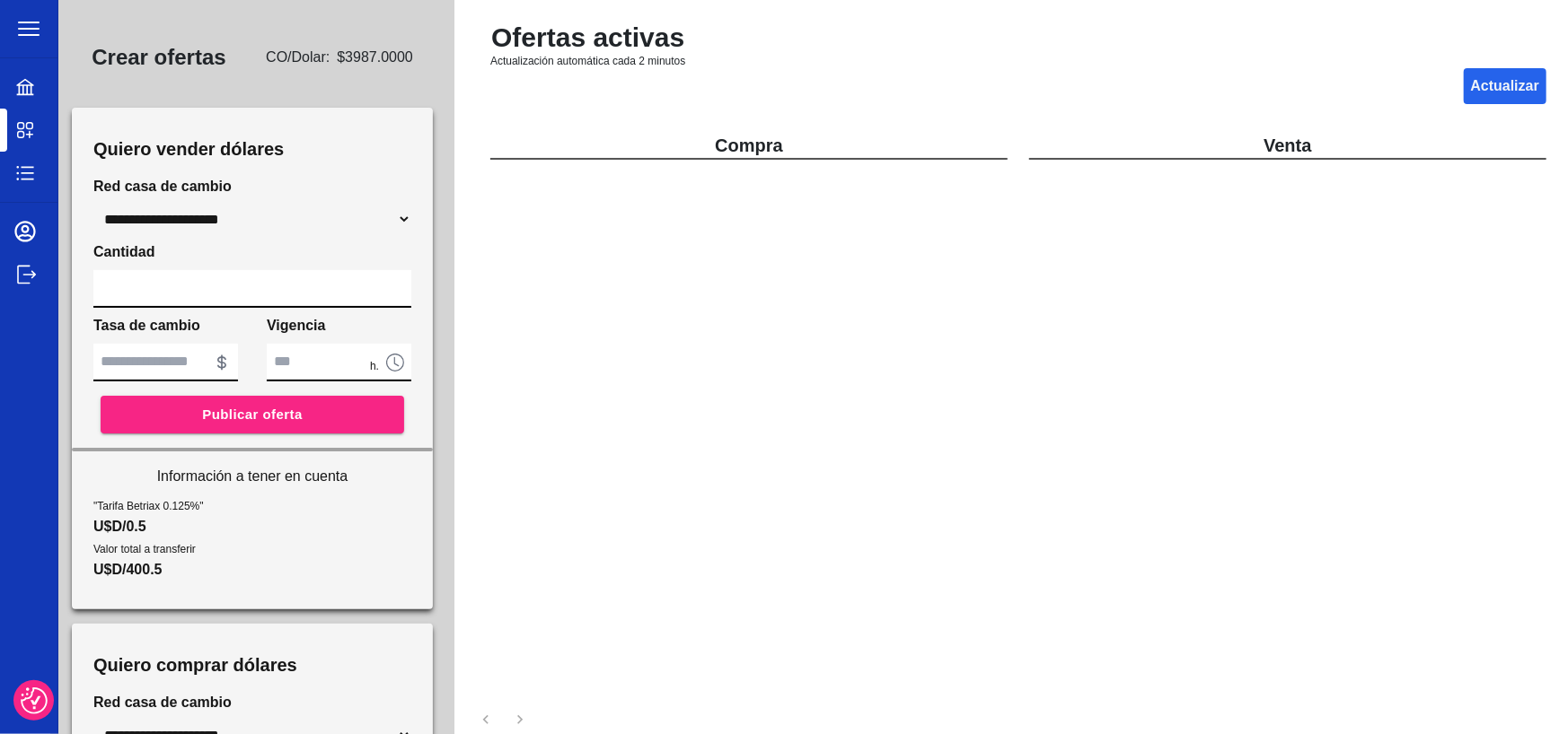
click at [26, 87] on icon at bounding box center [26, 87] width 22 height 22
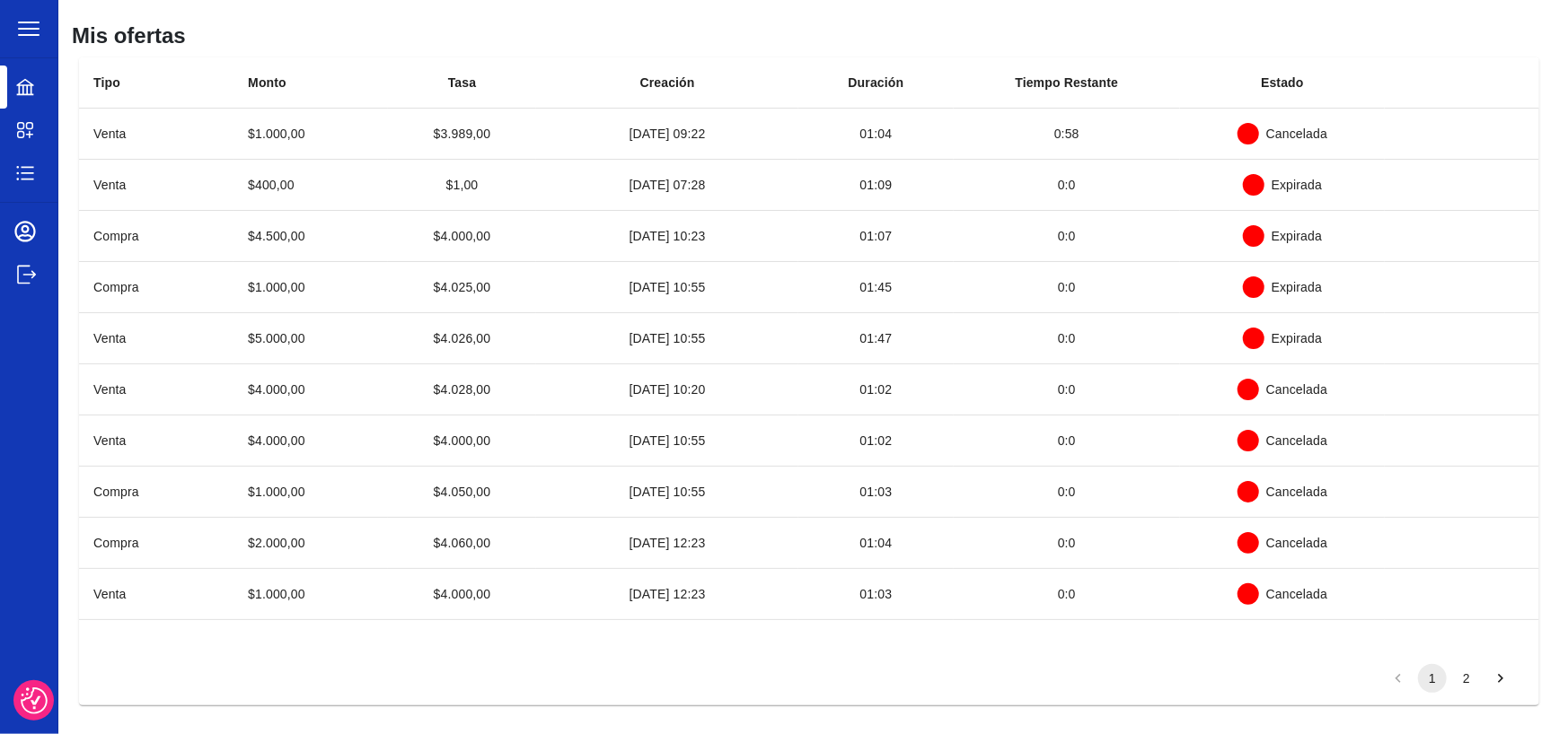
click at [31, 269] on icon at bounding box center [26, 275] width 22 height 22
